Goal: Transaction & Acquisition: Purchase product/service

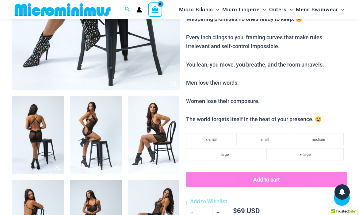
scroll to position [221, 0]
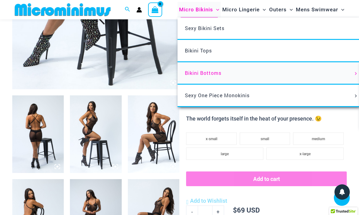
type input "**********"
click at [213, 76] on span "Bikini Bottoms" at bounding box center [203, 73] width 36 height 6
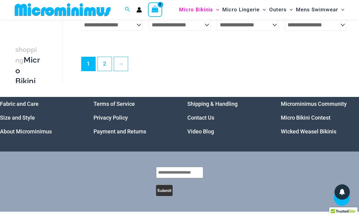
scroll to position [1595, 0]
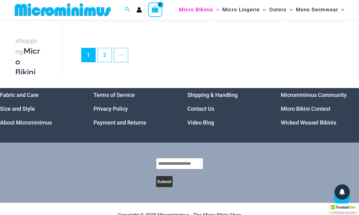
type input "**********"
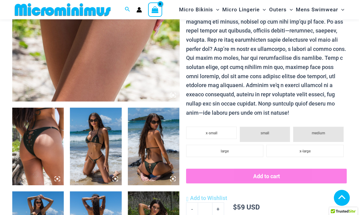
scroll to position [209, 0]
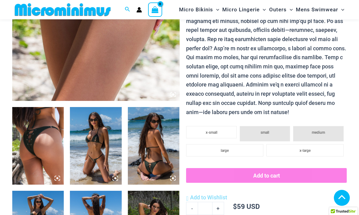
type input "**********"
click at [93, 157] on img at bounding box center [96, 146] width 52 height 78
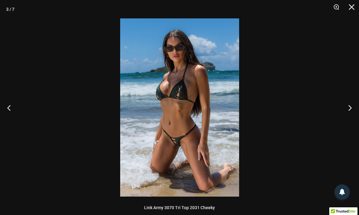
click at [299, 120] on div at bounding box center [179, 107] width 359 height 215
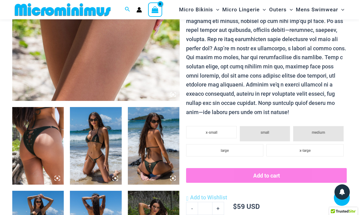
click at [165, 159] on img at bounding box center [154, 146] width 52 height 78
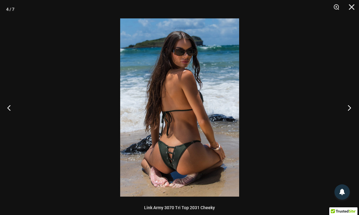
click at [350, 98] on button "Next" at bounding box center [347, 107] width 23 height 31
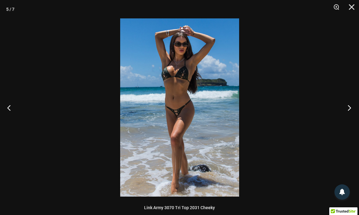
click at [350, 98] on button "Next" at bounding box center [347, 107] width 23 height 31
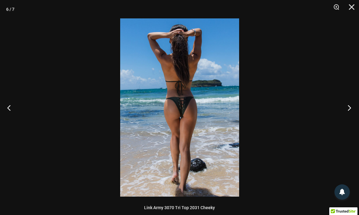
click at [350, 98] on button "Next" at bounding box center [347, 107] width 23 height 31
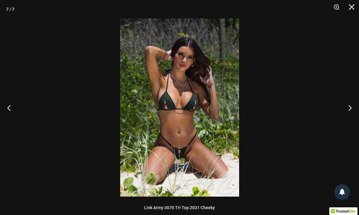
click at [203, 63] on img at bounding box center [179, 107] width 119 height 178
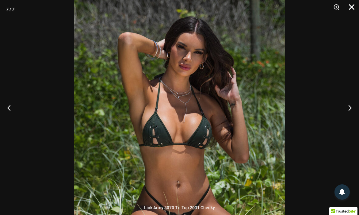
click at [348, 9] on button "Close" at bounding box center [349, 9] width 15 height 18
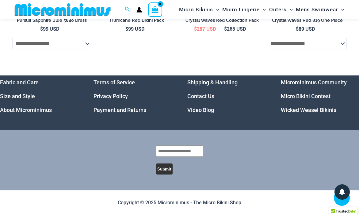
scroll to position [2186, 0]
